Goal: Task Accomplishment & Management: Complete application form

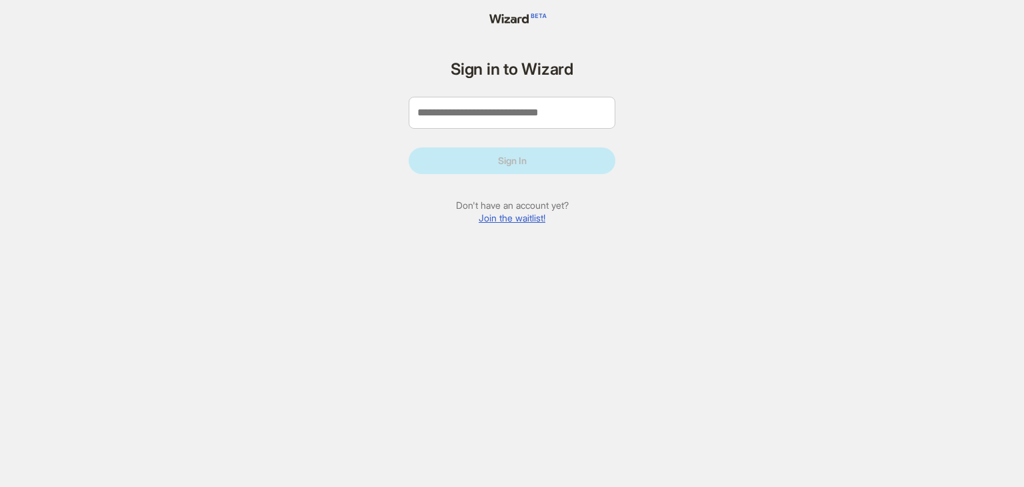
click at [522, 219] on link "Join the waitlist!" at bounding box center [512, 217] width 67 height 11
click at [540, 117] on input "tel" at bounding box center [512, 113] width 207 height 32
click at [521, 220] on link "Join the waitlist!" at bounding box center [512, 217] width 67 height 11
